Goal: Information Seeking & Learning: Find specific page/section

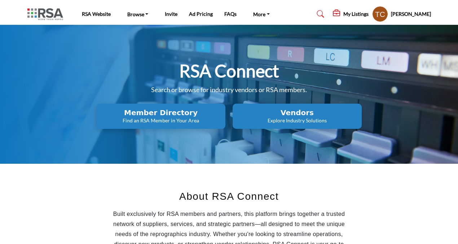
click at [324, 14] on icon at bounding box center [320, 13] width 7 height 7
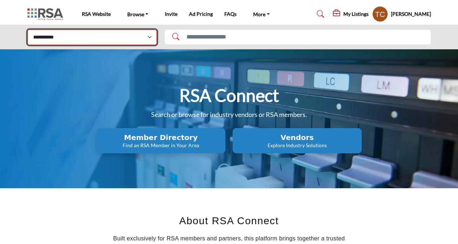
click at [58, 39] on select "**********" at bounding box center [91, 38] width 129 height 16
select select "**********"
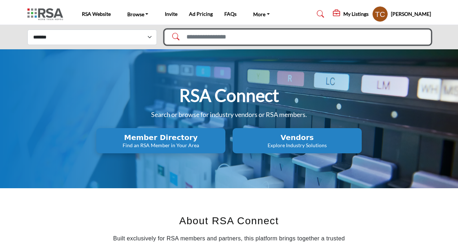
click at [275, 37] on input "Search Solutions" at bounding box center [297, 37] width 266 height 15
type input "***"
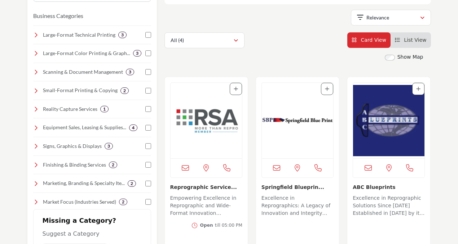
scroll to position [130, 0]
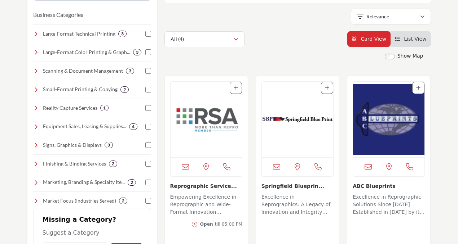
click at [213, 125] on img "Open Listing in new tab" at bounding box center [206, 120] width 71 height 76
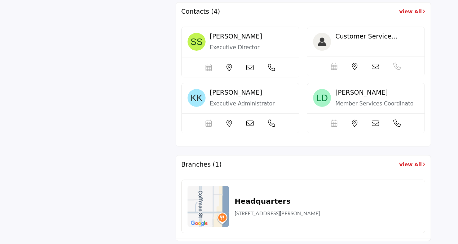
scroll to position [545, 0]
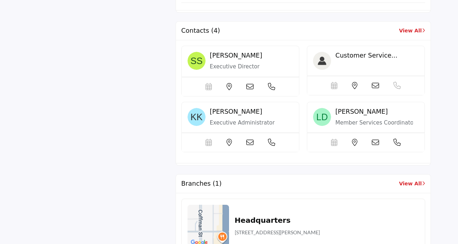
click at [406, 28] on link "View All" at bounding box center [412, 31] width 26 height 8
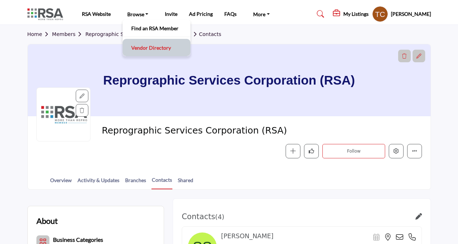
click at [148, 45] on link "Vendor Directory" at bounding box center [156, 48] width 61 height 10
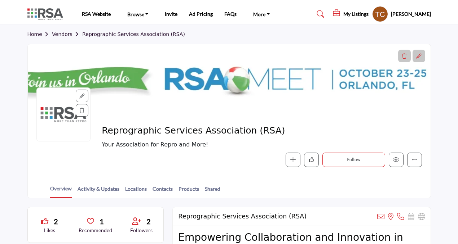
click at [58, 35] on link "Vendors" at bounding box center [67, 34] width 30 height 6
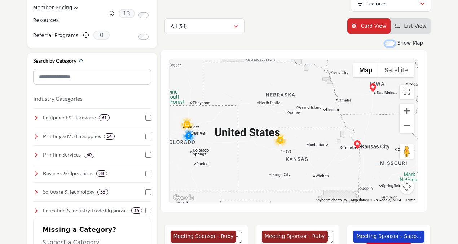
scroll to position [146, 0]
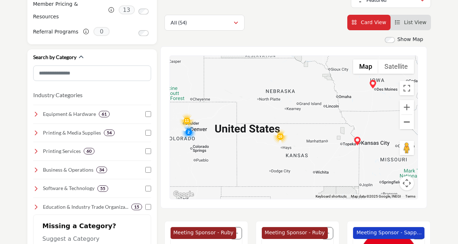
click at [406, 118] on button "Zoom out" at bounding box center [406, 122] width 14 height 14
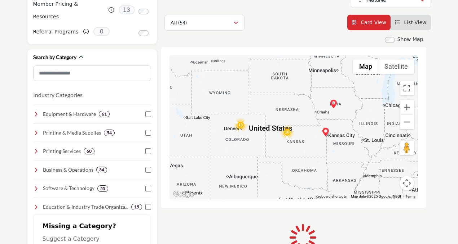
click at [406, 118] on button "Zoom out" at bounding box center [406, 122] width 14 height 14
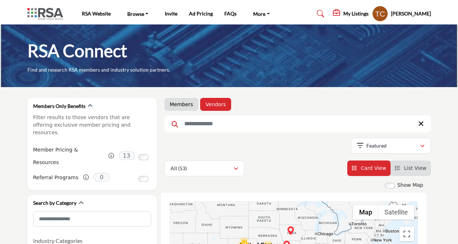
scroll to position [0, 0]
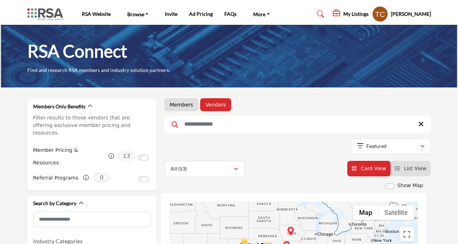
drag, startPoint x: 386, startPoint y: 161, endPoint x: 356, endPoint y: 149, distance: 32.1
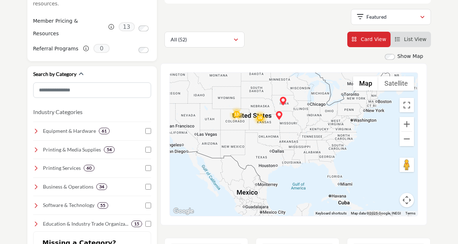
scroll to position [130, 0]
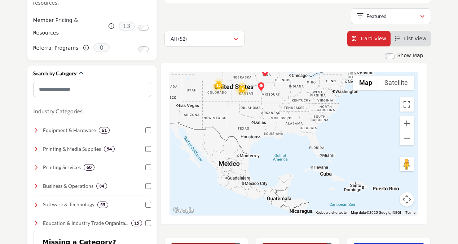
drag, startPoint x: 350, startPoint y: 176, endPoint x: 331, endPoint y: 146, distance: 35.5
click at [331, 146] on div at bounding box center [294, 143] width 248 height 143
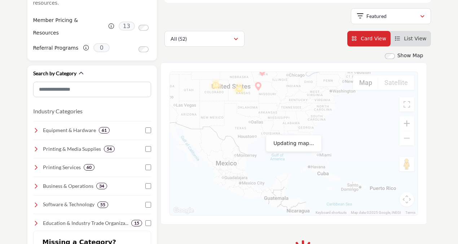
click at [405, 123] on button "Zoom in" at bounding box center [406, 123] width 14 height 14
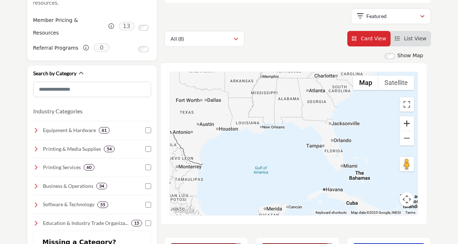
click at [405, 123] on div "13 16 Map Terrain Satellite Labels Keyboard shortcuts Map Data Map data ©2025 G…" at bounding box center [294, 143] width 248 height 143
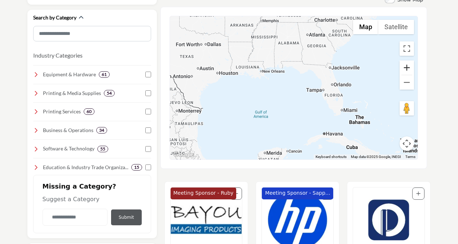
scroll to position [152, 0]
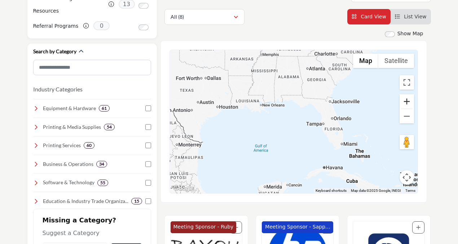
click at [406, 104] on button "Zoom in" at bounding box center [406, 101] width 14 height 14
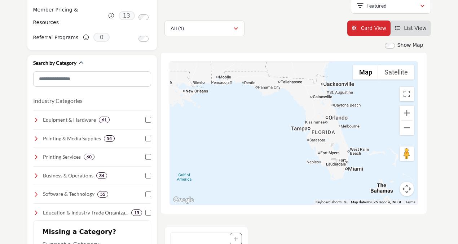
drag, startPoint x: 353, startPoint y: 141, endPoint x: 309, endPoint y: 143, distance: 43.6
click at [309, 143] on div at bounding box center [294, 133] width 248 height 143
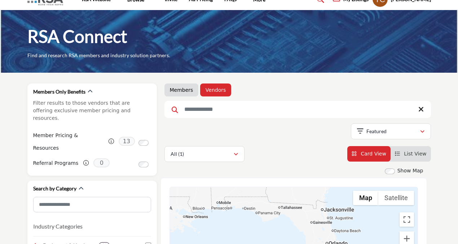
scroll to position [0, 0]
